Goal: Information Seeking & Learning: Learn about a topic

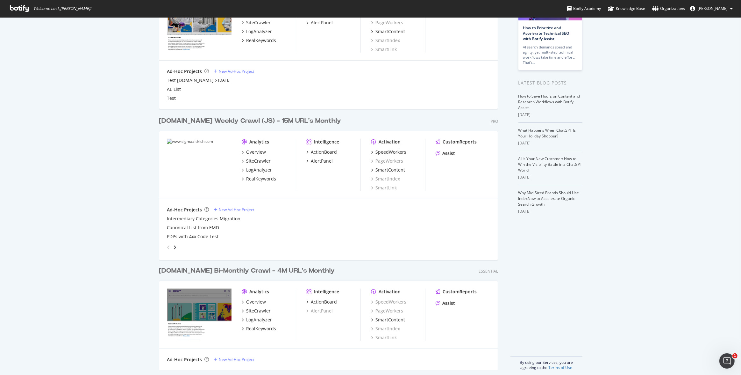
scroll to position [75, 0]
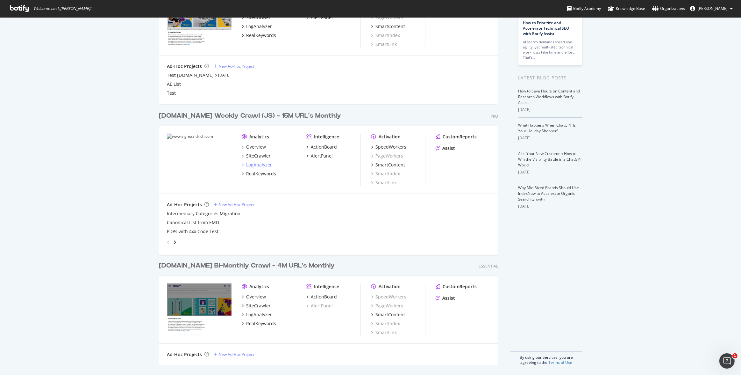
click at [260, 163] on div "LogAnalyzer" at bounding box center [259, 164] width 26 height 6
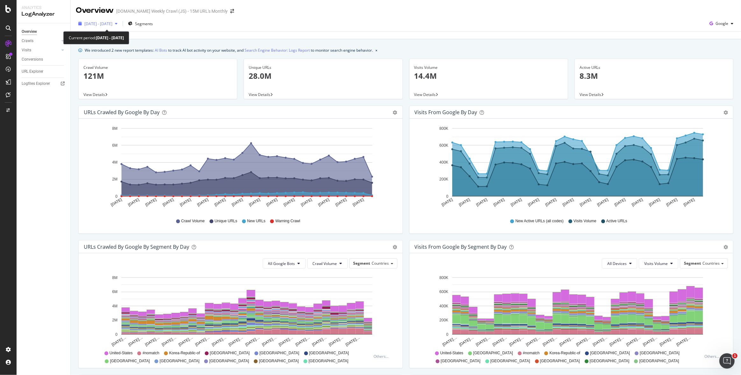
click at [112, 25] on span "[DATE] - [DATE]" at bounding box center [98, 23] width 28 height 5
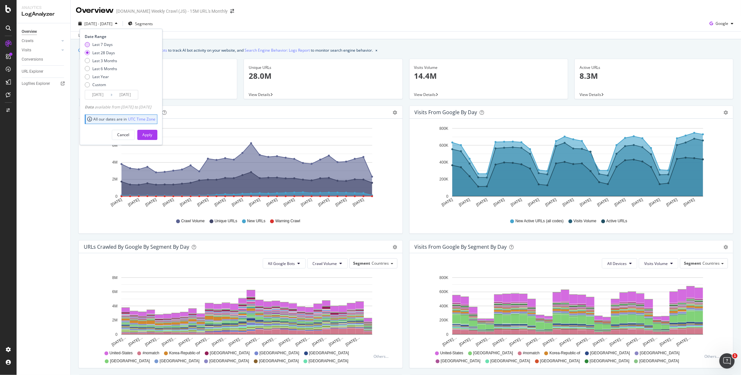
click at [105, 43] on div "Last 7 Days" at bounding box center [102, 44] width 20 height 5
type input "[DATE]"
click at [152, 135] on div "Apply" at bounding box center [147, 134] width 10 height 5
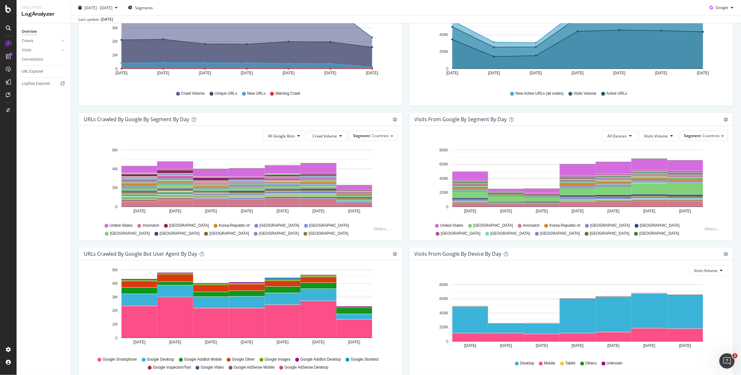
scroll to position [127, 0]
click at [41, 84] on div "Logfiles Explorer" at bounding box center [36, 83] width 28 height 7
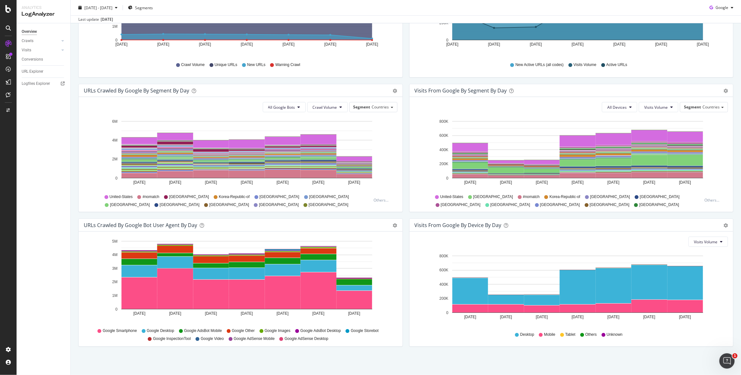
scroll to position [0, 0]
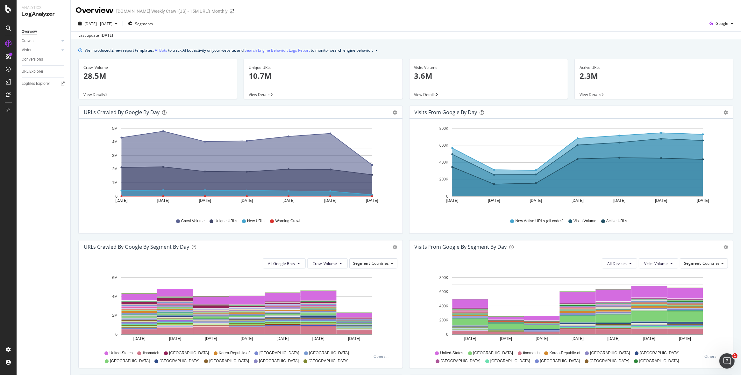
click at [94, 94] on span "View Details" at bounding box center [94, 94] width 22 height 5
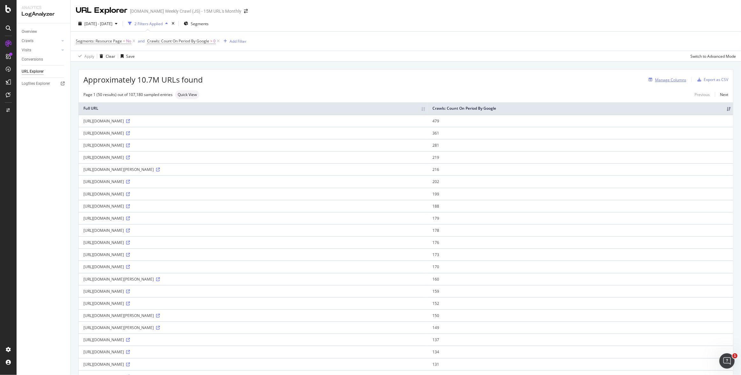
click at [666, 80] on div "Manage Columns" at bounding box center [670, 79] width 31 height 5
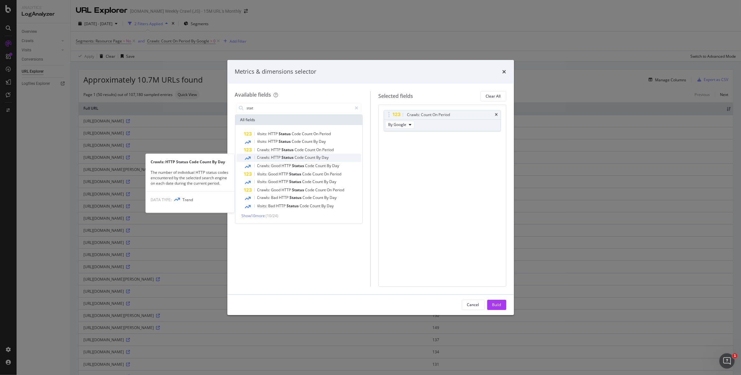
type input "stat"
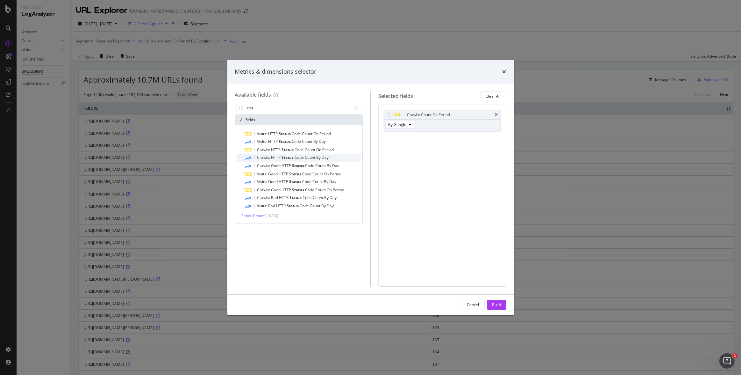
click at [299, 155] on span "Code" at bounding box center [300, 156] width 10 height 5
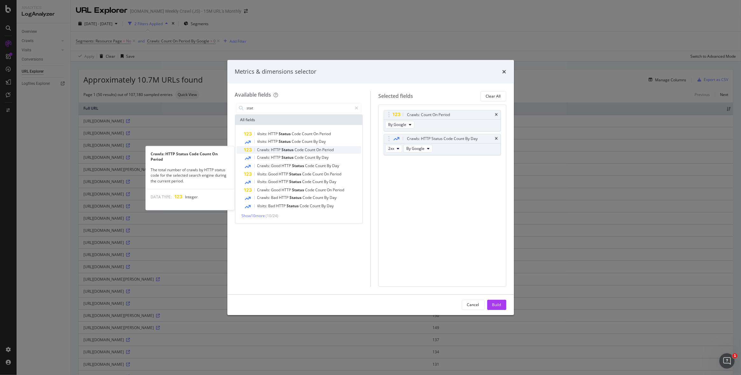
click at [296, 150] on span "Code" at bounding box center [300, 149] width 10 height 5
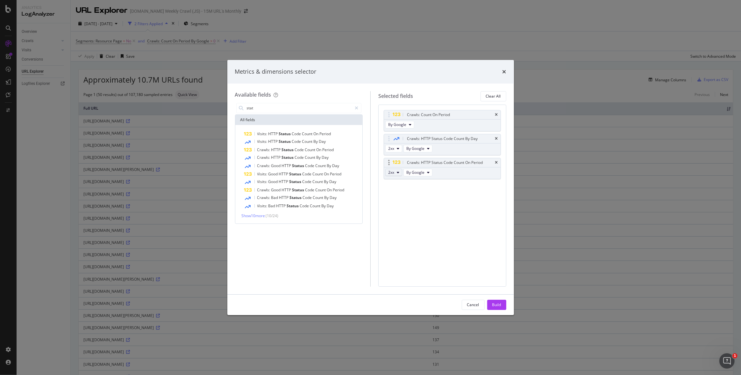
click at [398, 173] on icon "modal" at bounding box center [398, 172] width 3 height 4
drag, startPoint x: 402, startPoint y: 218, endPoint x: 400, endPoint y: 204, distance: 13.8
click at [402, 217] on span "5xx" at bounding box center [399, 219] width 17 height 6
click at [396, 150] on button "2xx" at bounding box center [393, 149] width 17 height 8
click at [397, 195] on span "5xx" at bounding box center [399, 195] width 17 height 6
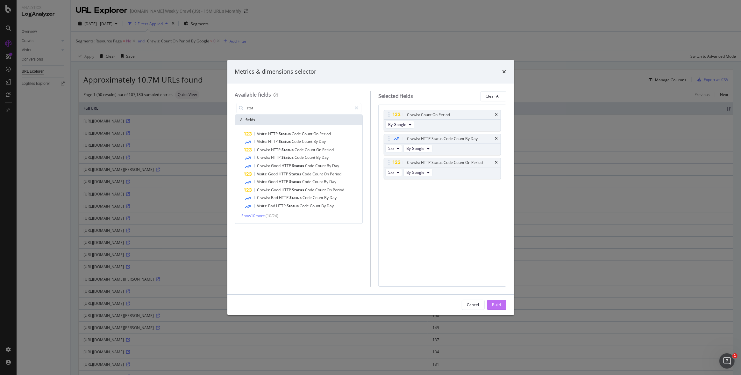
click at [498, 304] on div "Build" at bounding box center [496, 304] width 9 height 5
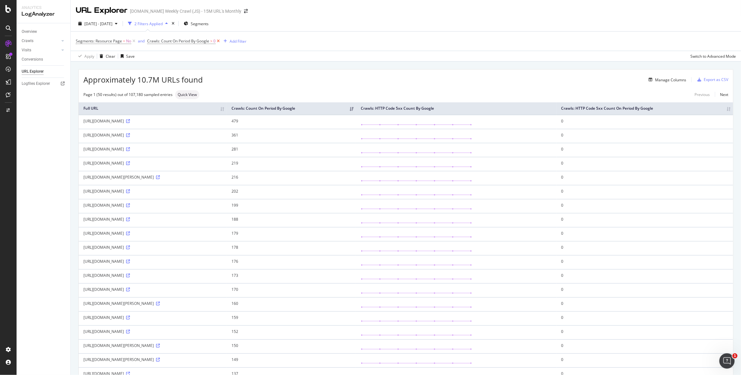
click at [218, 41] on icon at bounding box center [218, 41] width 5 height 6
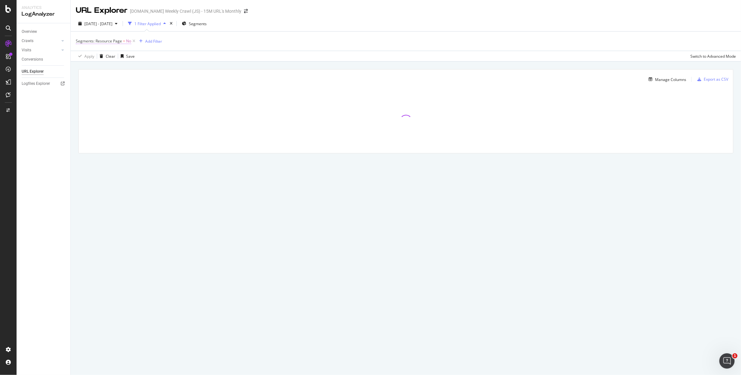
click at [112, 41] on span "Segments: Resource Page" at bounding box center [99, 40] width 46 height 5
drag, startPoint x: 87, startPoint y: 70, endPoint x: 94, endPoint y: 67, distance: 7.2
click at [87, 70] on div "Cancel" at bounding box center [93, 69] width 12 height 5
click at [134, 39] on icon at bounding box center [133, 41] width 5 height 6
click at [94, 41] on div "Add Filter" at bounding box center [92, 40] width 17 height 5
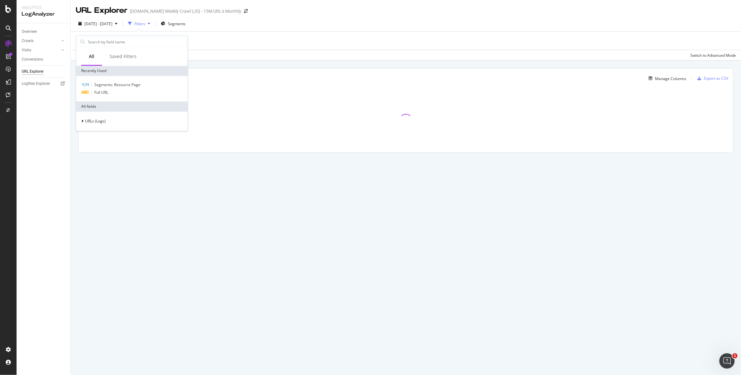
click at [201, 63] on div "Manage Columns Export as CSV Full URL Crawls: Count On Period By Google Crawls:…" at bounding box center [406, 118] width 671 height 114
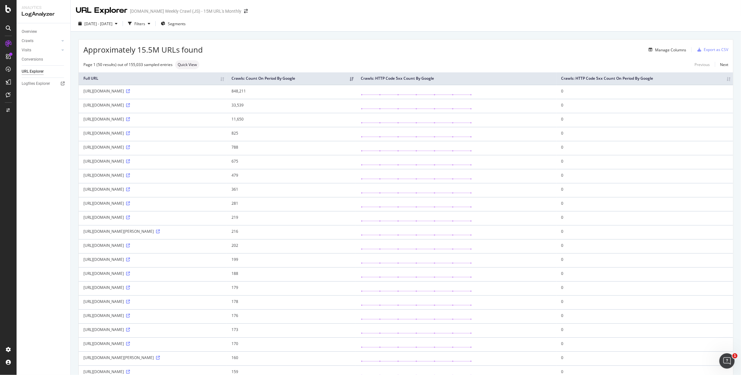
click at [728, 78] on th "Crawls: HTTP Code 5xx Count On Period By Google" at bounding box center [645, 78] width 176 height 12
click at [728, 80] on th "Crawls: HTTP Code 5xx Count On Period By Google" at bounding box center [651, 78] width 165 height 12
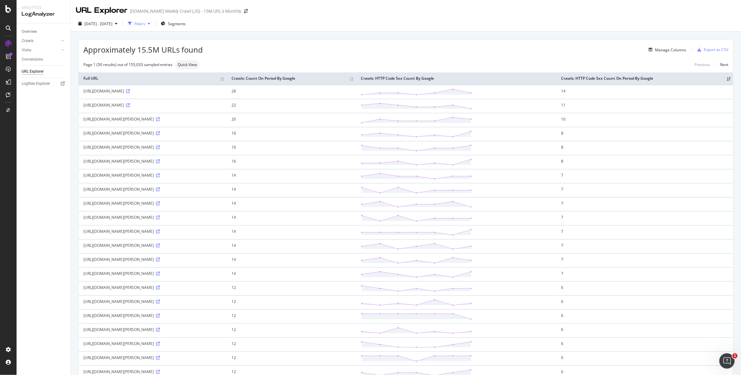
click at [145, 25] on div "Filters" at bounding box center [139, 23] width 11 height 5
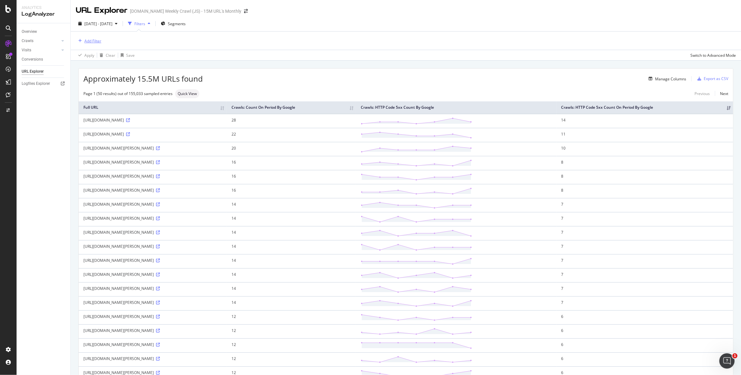
click at [89, 42] on div "Add Filter" at bounding box center [92, 40] width 17 height 5
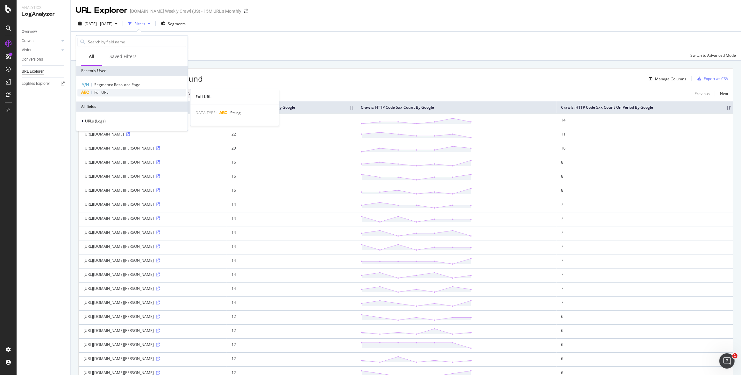
click at [104, 93] on span "Full URL" at bounding box center [101, 92] width 14 height 5
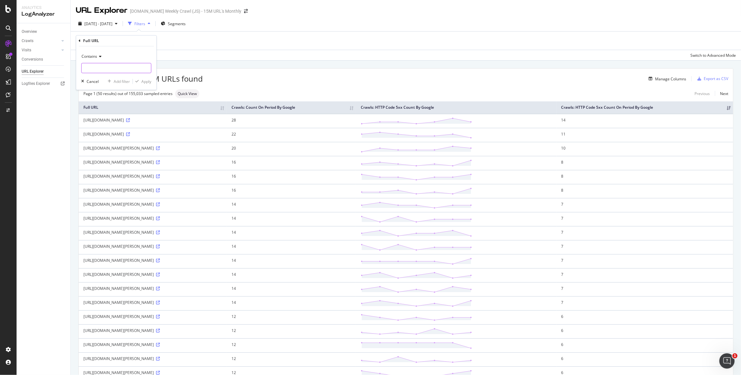
click at [105, 68] on input "text" at bounding box center [116, 68] width 69 height 10
type input "/search/"
drag, startPoint x: 146, startPoint y: 80, endPoint x: 151, endPoint y: 81, distance: 4.7
click at [146, 80] on div "Apply" at bounding box center [146, 81] width 10 height 5
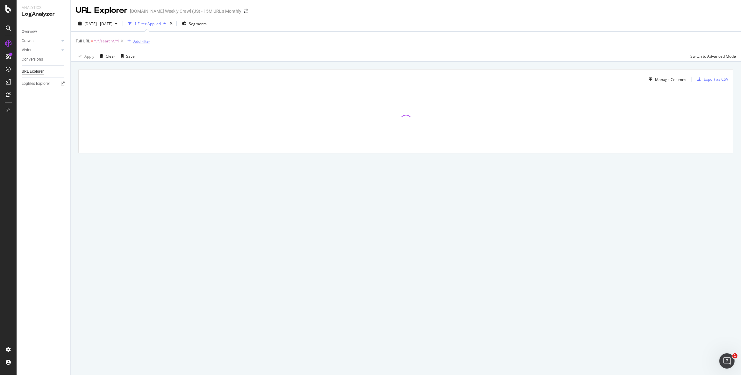
click at [145, 40] on div "Add Filter" at bounding box center [141, 41] width 17 height 5
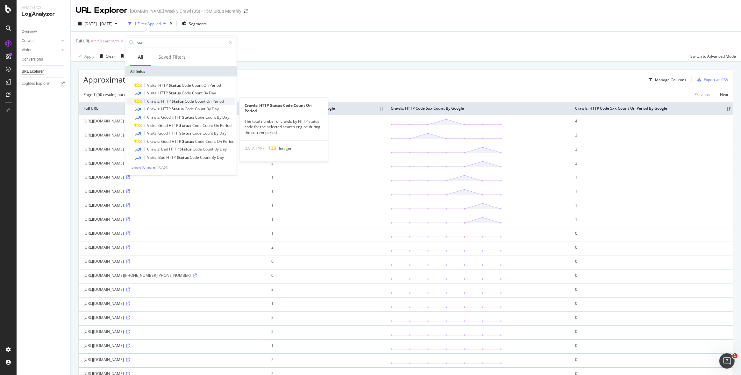
type input "stat"
click at [175, 100] on span "Status" at bounding box center [178, 100] width 13 height 5
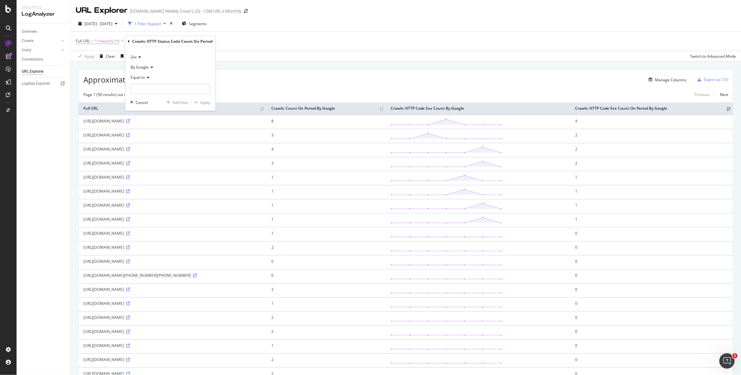
click at [137, 56] on icon at bounding box center [139, 57] width 4 height 4
click at [138, 95] on span "5xx" at bounding box center [136, 94] width 6 height 5
click at [147, 78] on icon at bounding box center [147, 77] width 4 height 4
drag, startPoint x: 149, startPoint y: 123, endPoint x: 151, endPoint y: 117, distance: 6.3
click at [149, 123] on span "Greater than" at bounding box center [144, 123] width 23 height 5
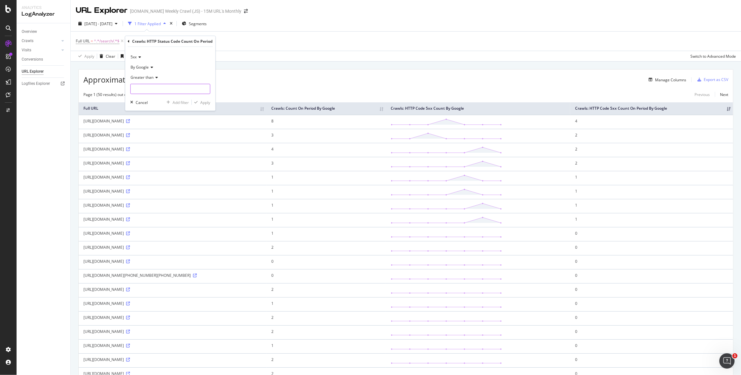
click at [147, 87] on input "number" at bounding box center [170, 89] width 80 height 10
type input "0"
click at [206, 104] on div "Apply" at bounding box center [205, 101] width 10 height 5
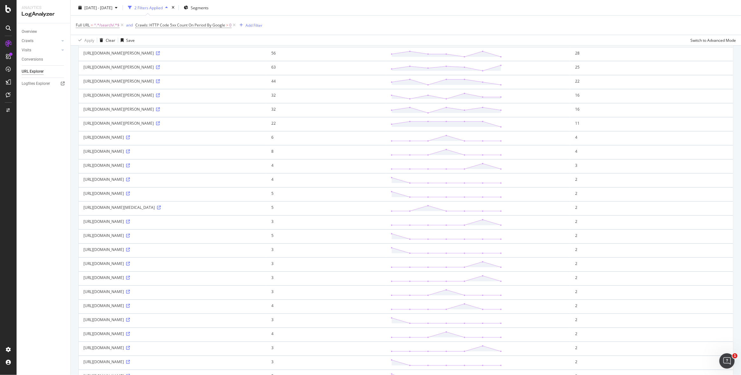
scroll to position [154, 0]
click at [161, 207] on icon at bounding box center [159, 205] width 4 height 4
click at [160, 123] on icon at bounding box center [158, 121] width 4 height 4
click at [126, 263] on icon at bounding box center [128, 261] width 4 height 4
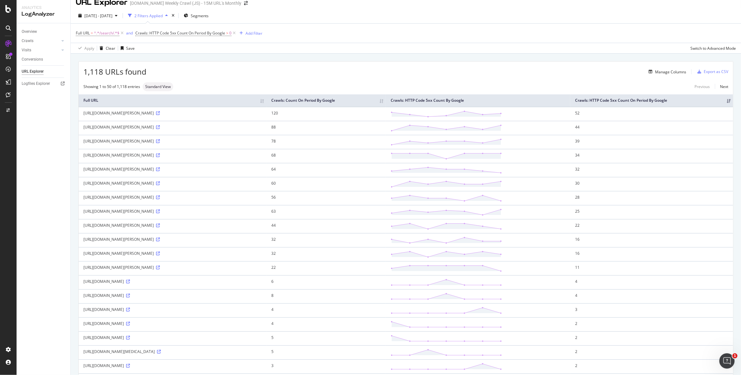
scroll to position [0, 0]
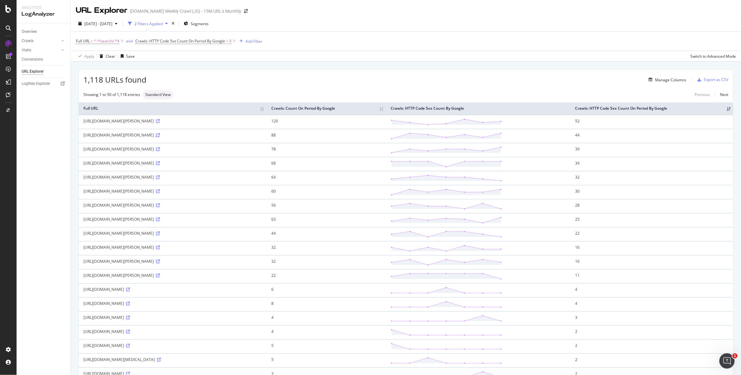
click at [160, 137] on icon at bounding box center [158, 135] width 4 height 4
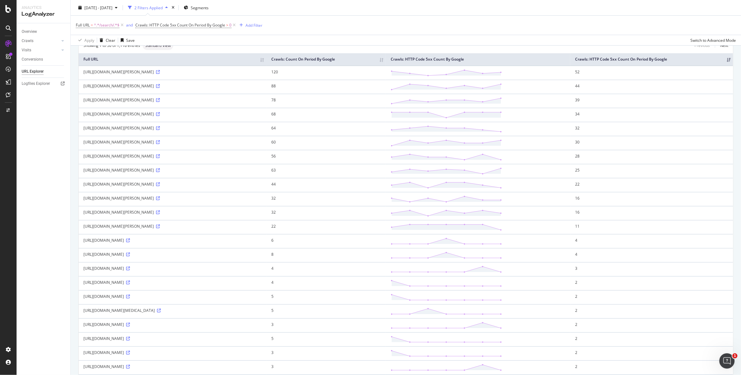
scroll to position [48, 0]
